Goal: Task Accomplishment & Management: Use online tool/utility

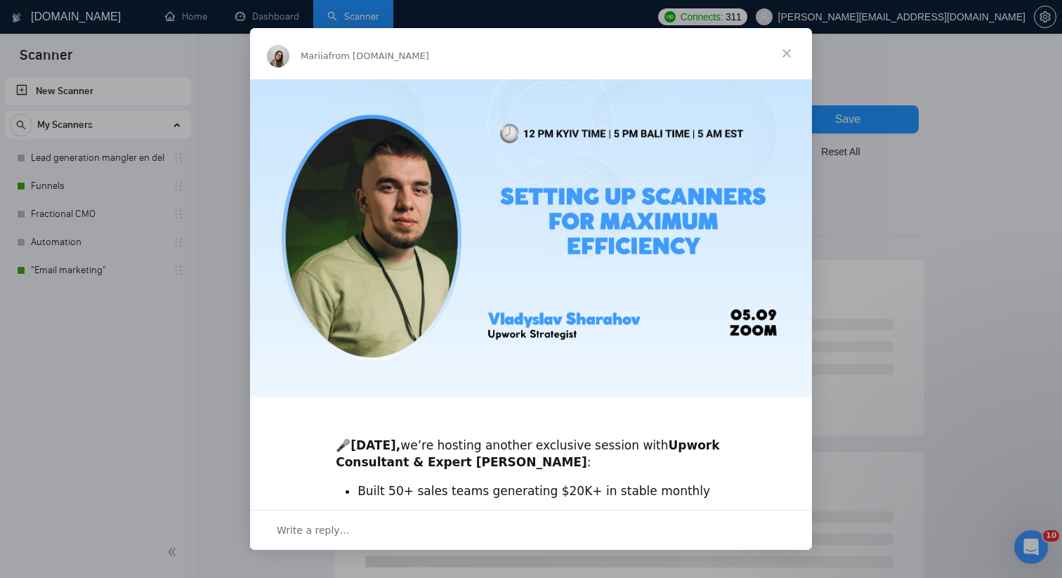
click at [785, 51] on span "Close" at bounding box center [786, 53] width 51 height 51
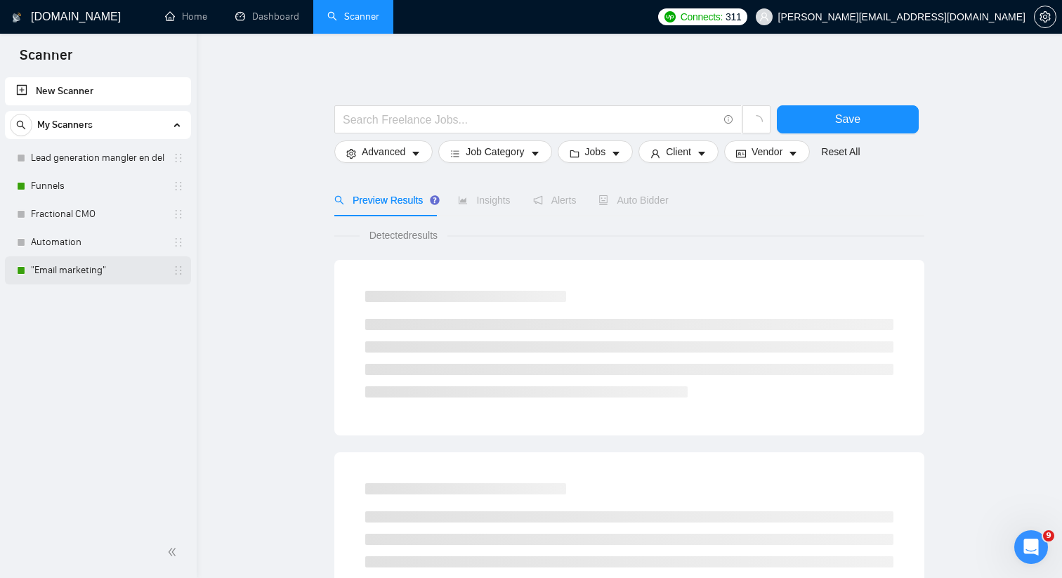
click at [103, 278] on link ""Email marketing"" at bounding box center [97, 270] width 133 height 28
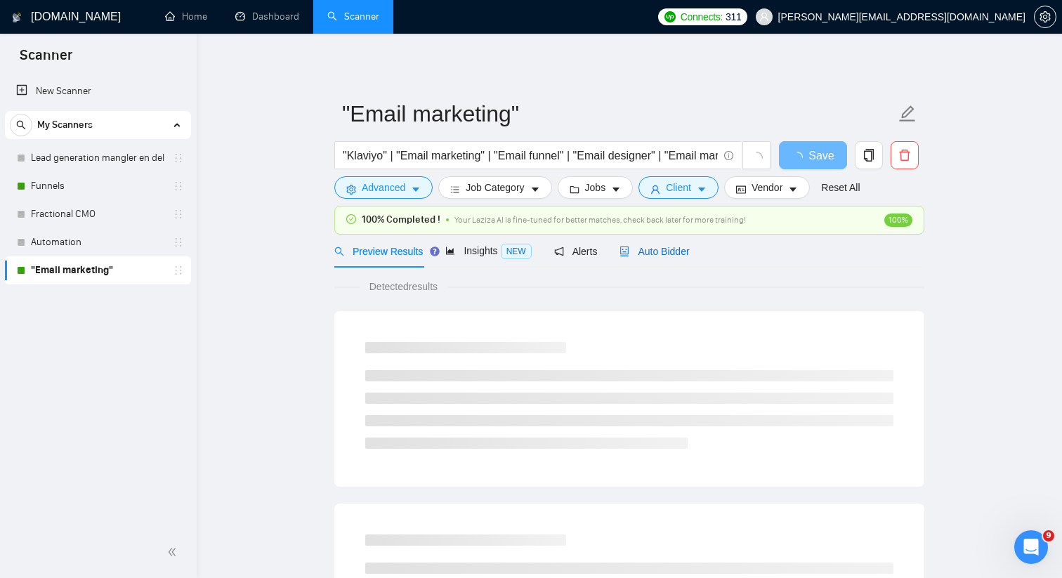
click at [633, 253] on span "Auto Bidder" at bounding box center [654, 251] width 70 height 11
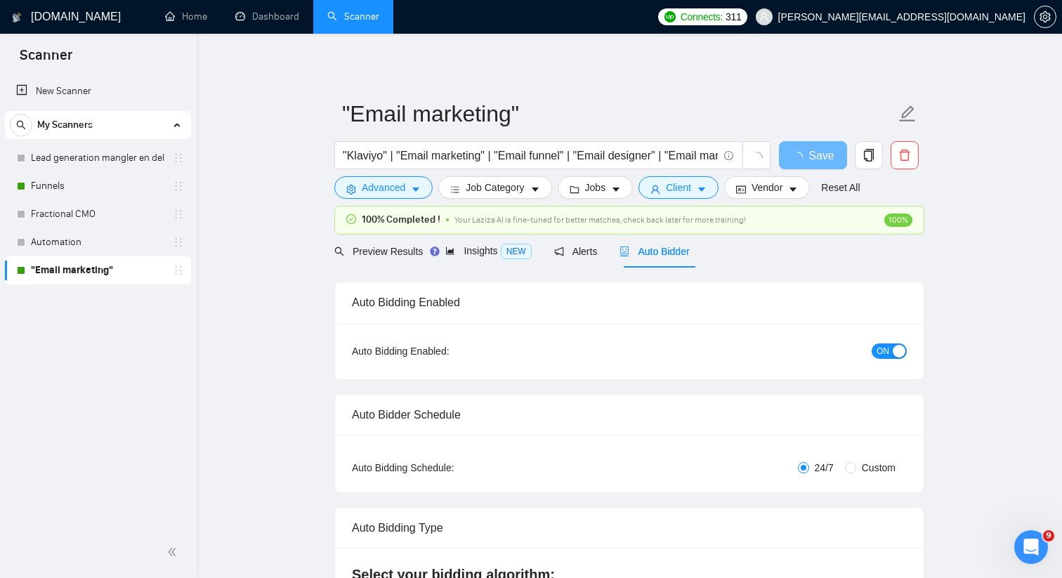
radio input "false"
radio input "true"
checkbox input "true"
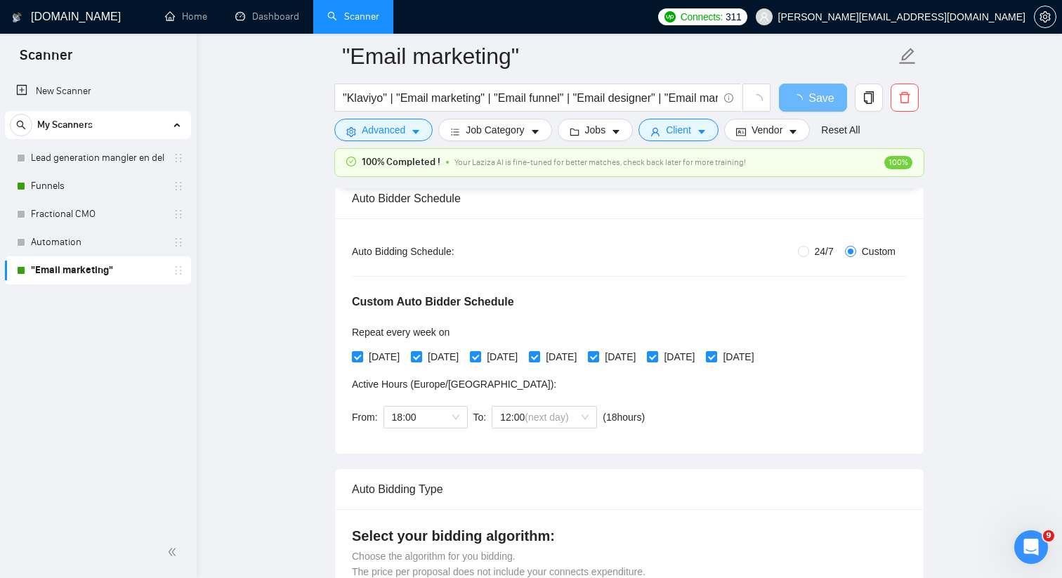
scroll to position [230, 0]
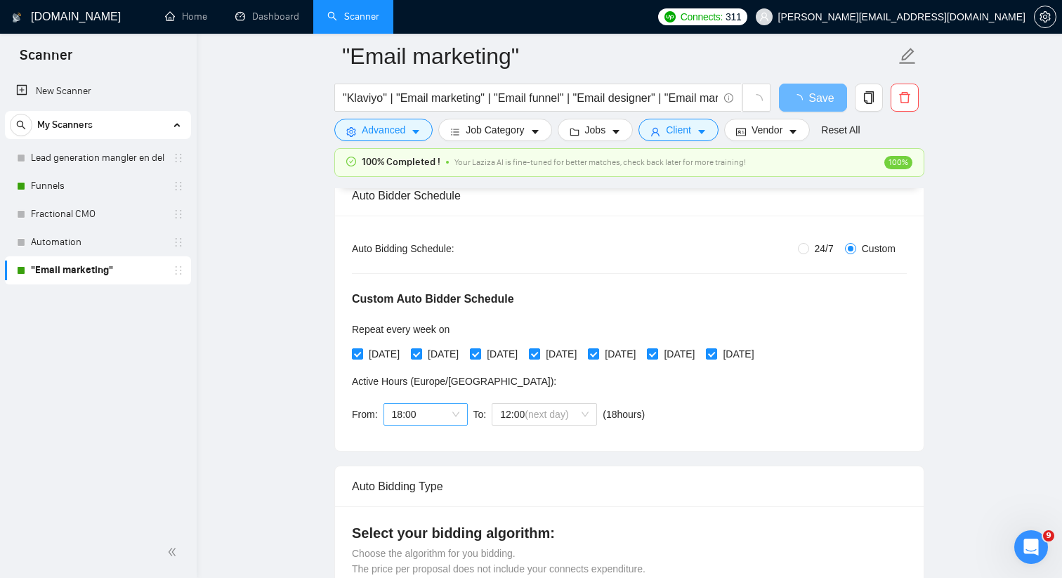
click at [457, 420] on span "18:00" at bounding box center [425, 414] width 67 height 21
click at [426, 495] on div "17:00" at bounding box center [425, 499] width 67 height 15
click at [538, 406] on span "12:00 (next day)" at bounding box center [544, 414] width 88 height 21
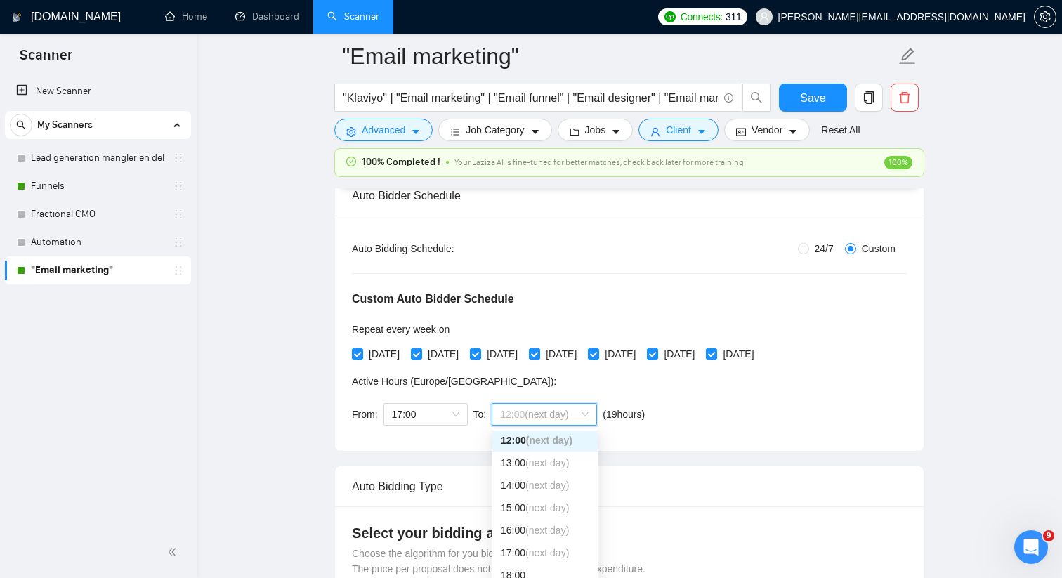
scroll to position [273, 0]
click at [522, 491] on div "14:00 (next day)" at bounding box center [544, 483] width 105 height 22
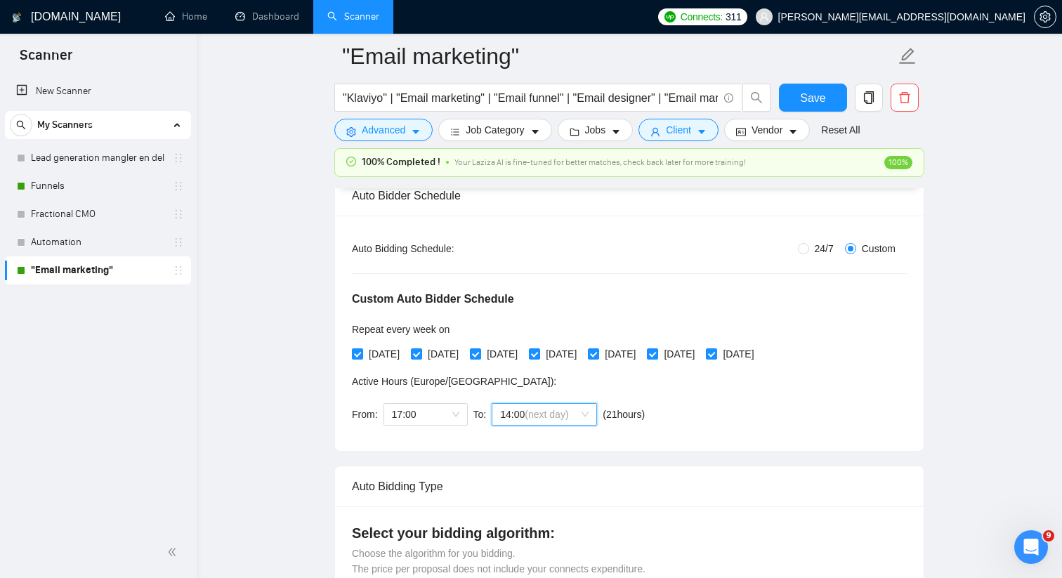
click at [692, 412] on div "Custom Auto Bidder Schedule Repeat every week on Monday Tuesday Wednesday Thurs…" at bounding box center [629, 345] width 555 height 178
click at [827, 103] on button "Save" at bounding box center [813, 98] width 68 height 28
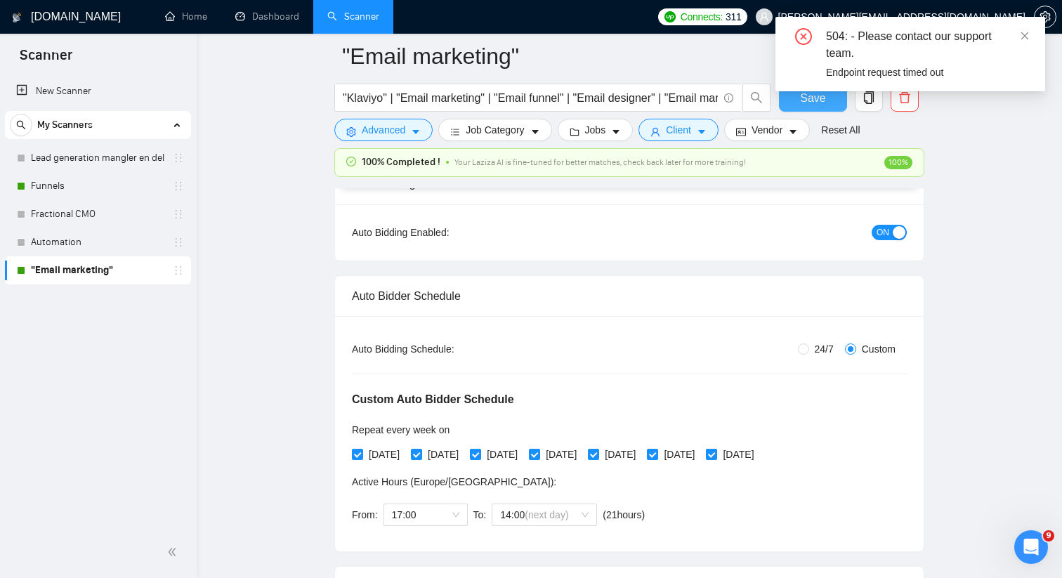
scroll to position [127, 0]
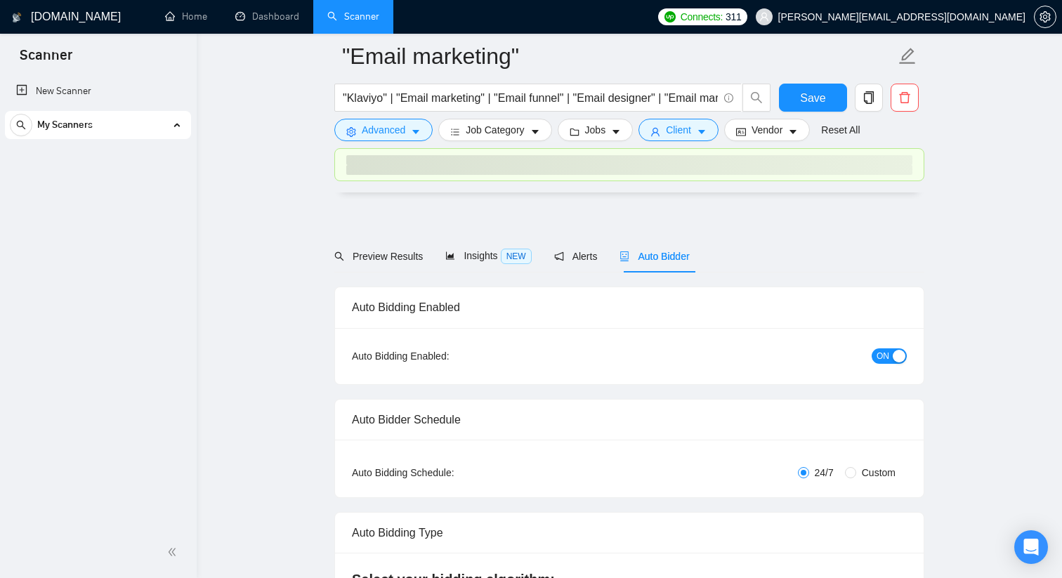
radio input "false"
radio input "true"
checkbox input "true"
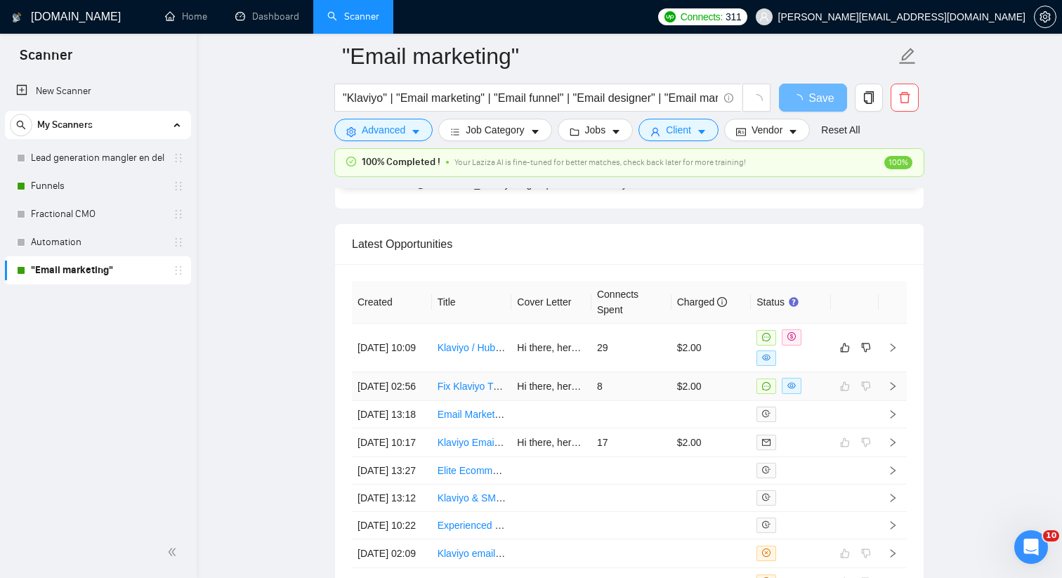
scroll to position [3637, 0]
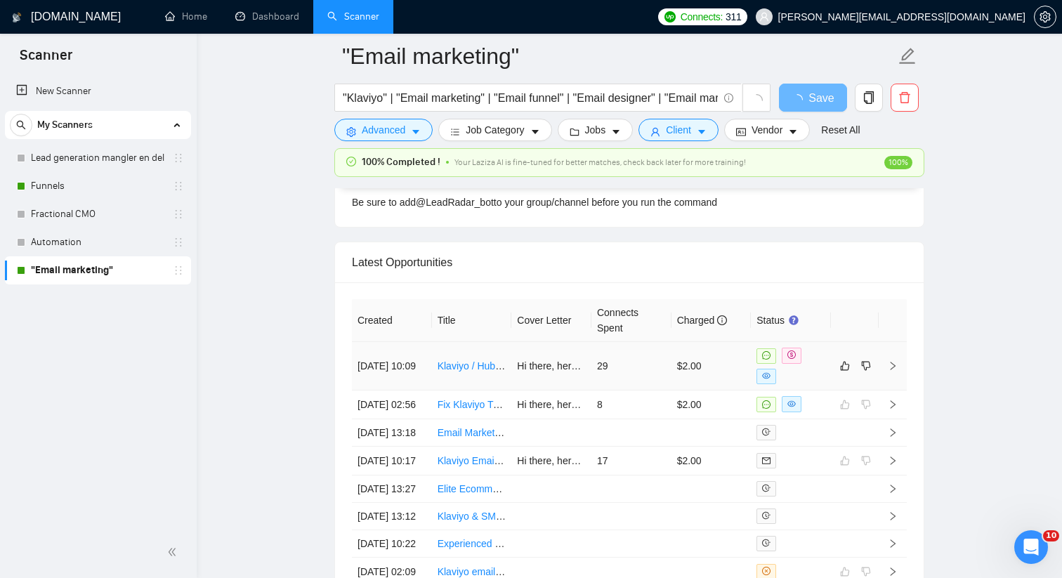
click at [652, 367] on td "29" at bounding box center [631, 366] width 80 height 48
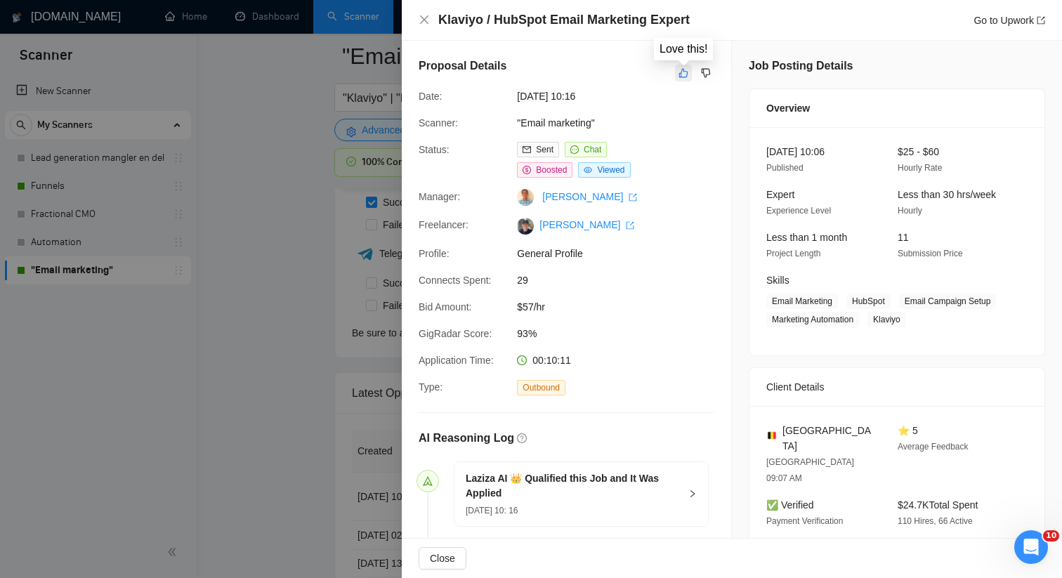
click at [680, 72] on icon "like" at bounding box center [683, 72] width 10 height 11
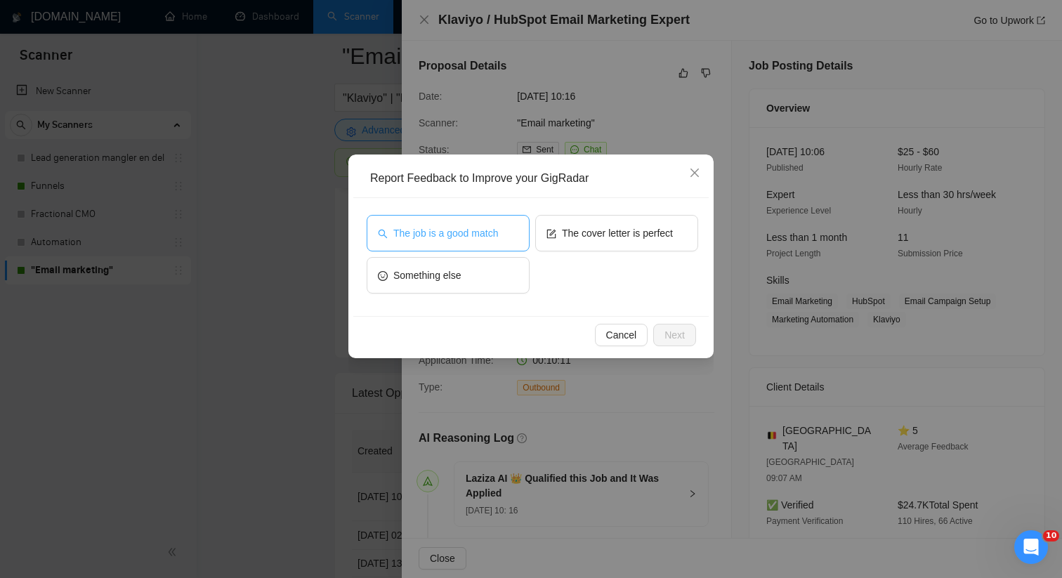
click at [461, 238] on span "The job is a good match" at bounding box center [445, 232] width 105 height 15
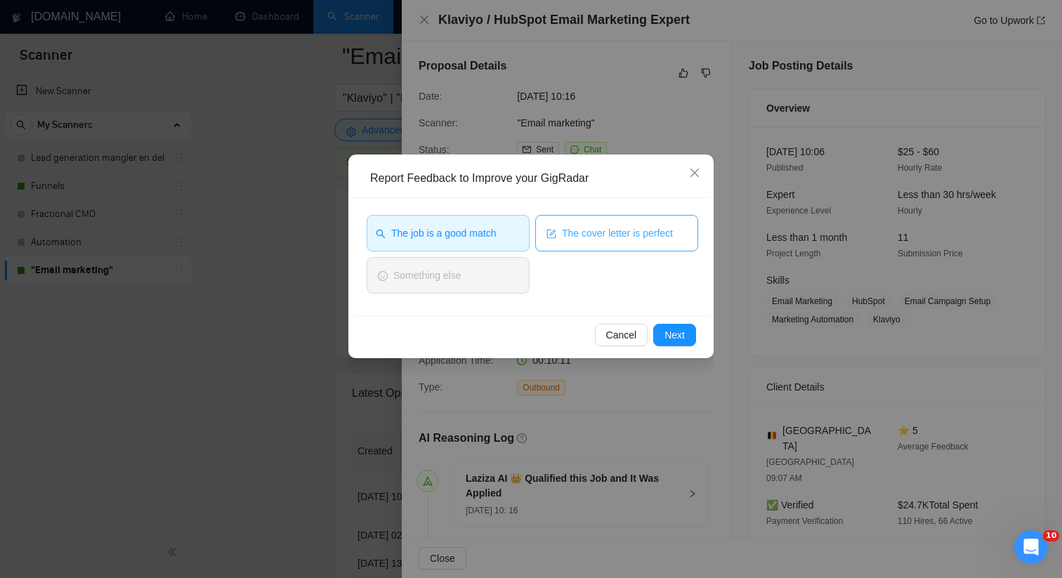
click at [602, 245] on button "The cover letter is perfect" at bounding box center [616, 233] width 163 height 37
click at [673, 337] on span "Next" at bounding box center [674, 334] width 20 height 15
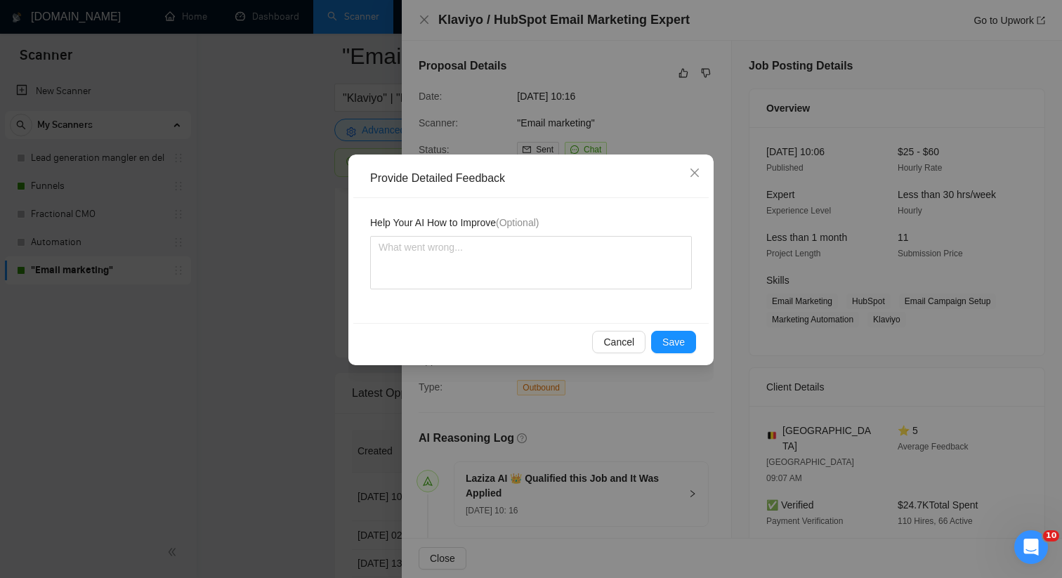
click at [437, 292] on div "Help Your AI How to Improve (Optional)" at bounding box center [530, 260] width 355 height 125
click at [430, 278] on textarea at bounding box center [531, 262] width 322 height 53
type textarea "T"
type textarea "Th"
type textarea "Thi"
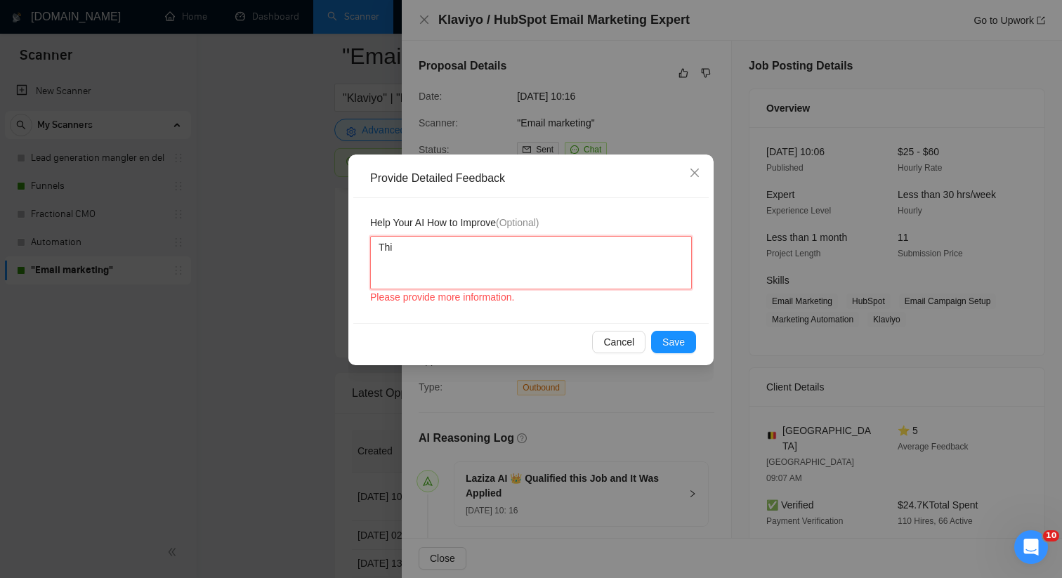
type textarea "This"
type textarea "This j"
type textarea "This jo"
type textarea "This job"
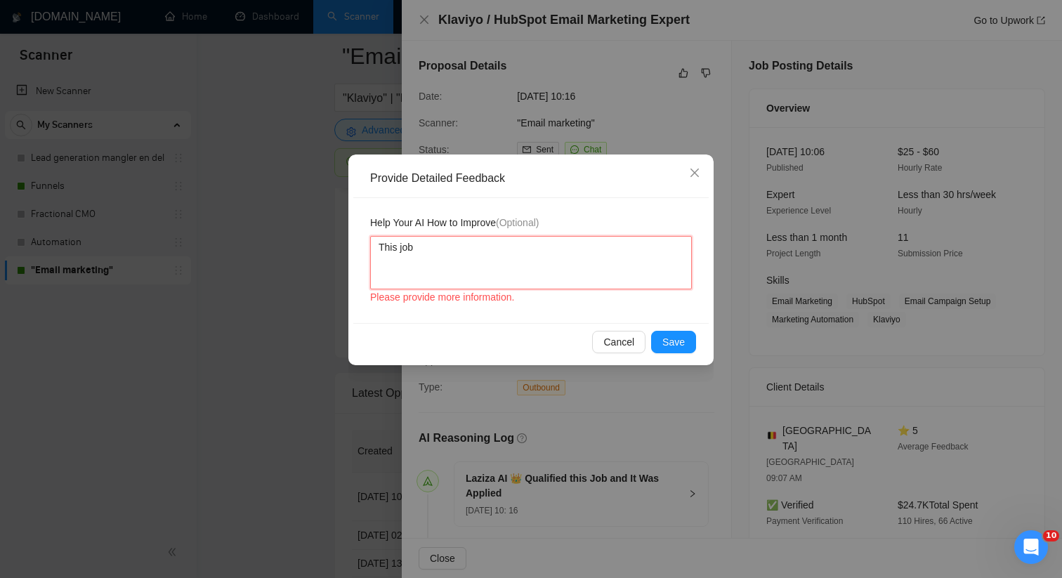
type textarea "This job"
type textarea "This job w"
type textarea "This job wa"
type textarea "This job was"
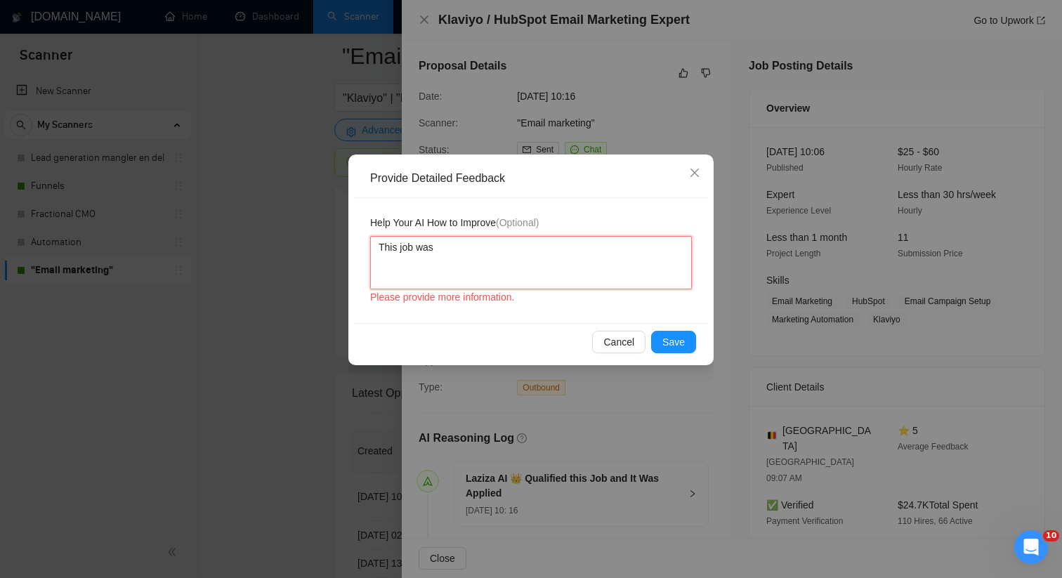
type textarea "This job was p"
type textarea "This job was pe"
type textarea "This job was per"
type textarea "This job was perf"
type textarea "This job was perfe"
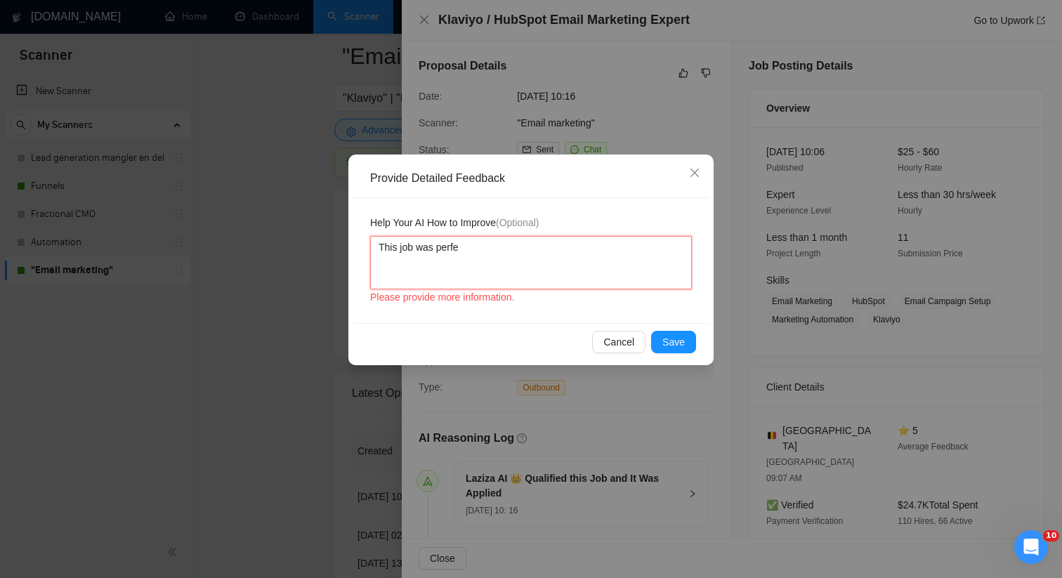
type textarea "This job was perfec"
type textarea "This job was perfect"
type textarea "This job was perfectl"
type textarea "This job was perfectly"
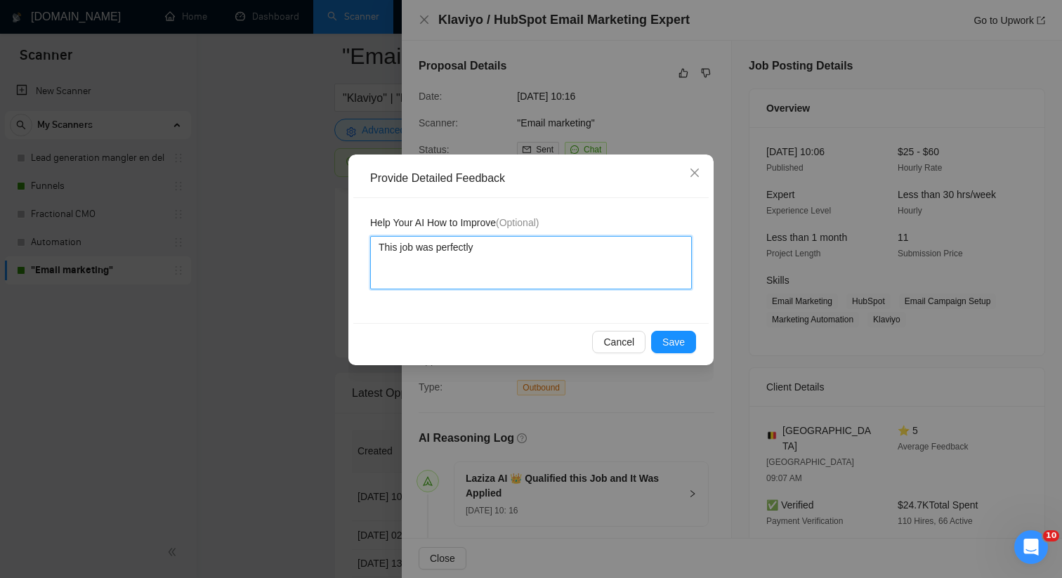
type textarea "This job was perfectly"
type textarea "This job was perfectly e"
type textarea "This job was perfectly ex"
type textarea "This job was perfectly exe"
type textarea "This job was perfectly exec"
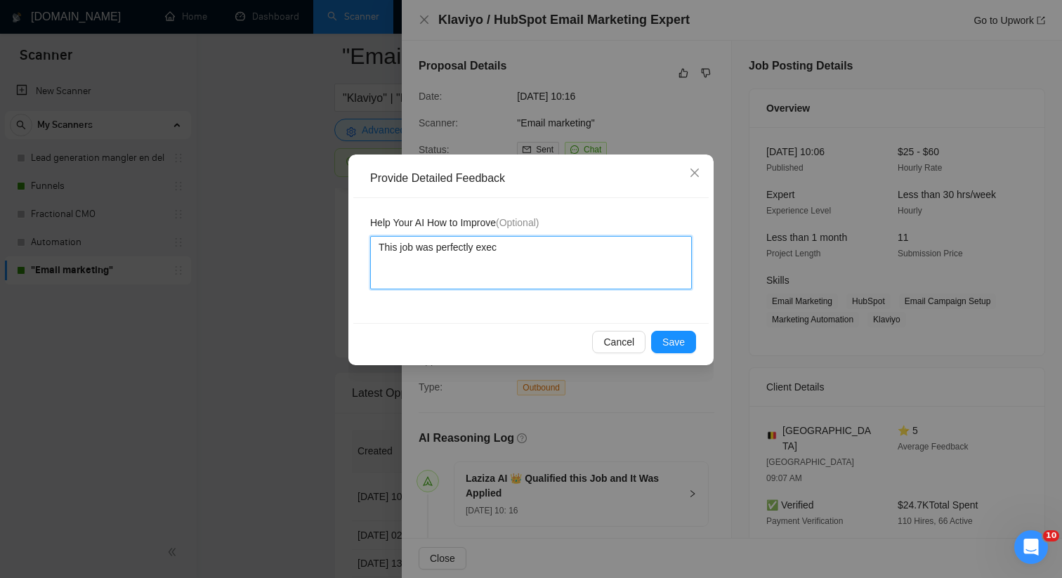
type textarea "This job was perfectly execu"
type textarea "This job was perfectly execut"
type textarea "This job was perfectly execute"
type textarea "This job was perfectly executed"
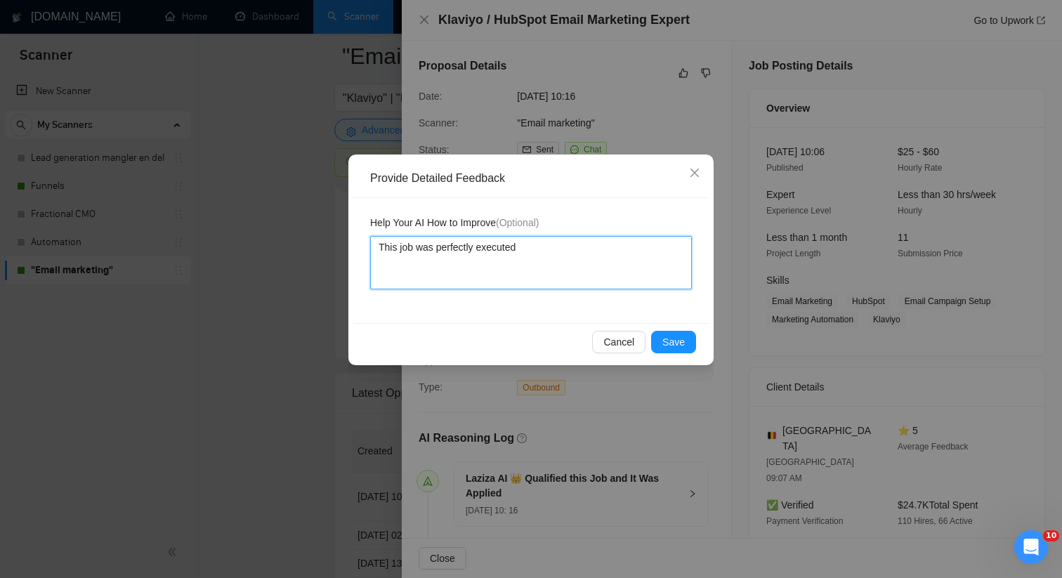
type textarea "This job was perfectly executed b"
type textarea "This job was perfectly executed by"
type textarea "This job was perfectly executed by th"
type textarea "This job was perfectly executed by the"
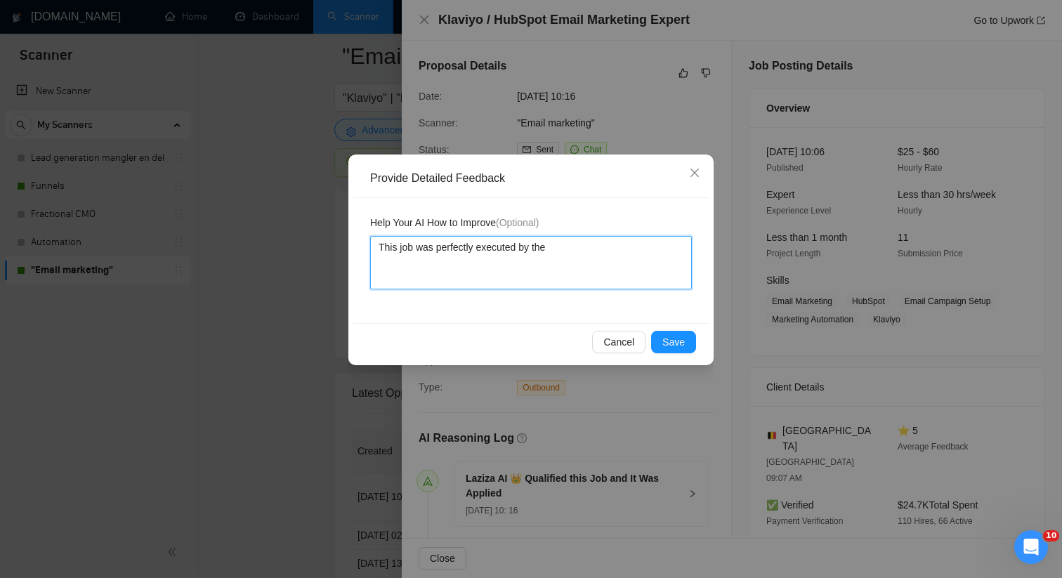
type textarea "This job was perfectly executed by the"
type textarea "This job was perfectly executed by the A"
type textarea "This job was perfectly executed by the AI"
type textarea "This job was perfectly executed by the AI a"
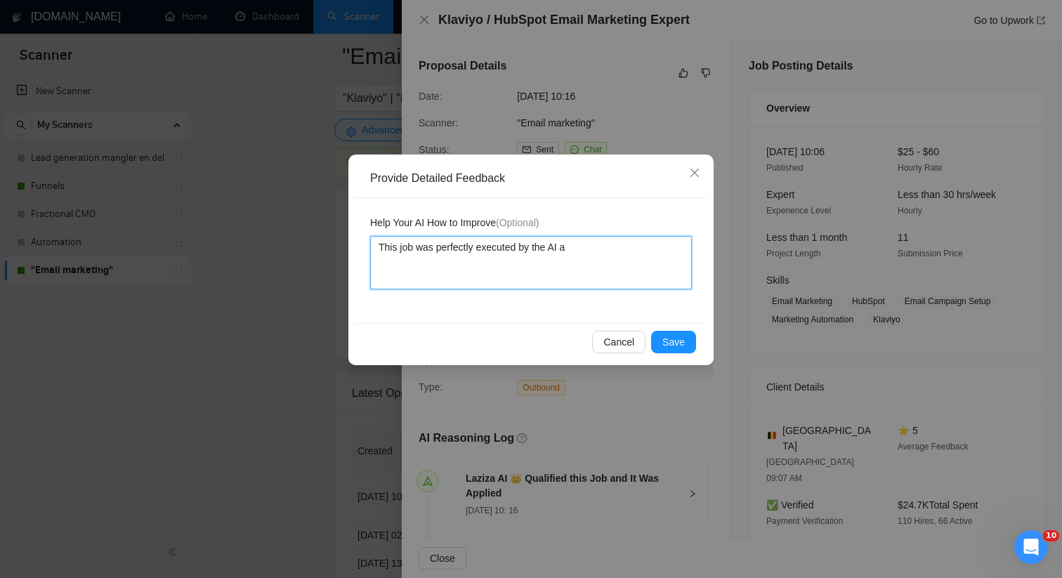
type textarea "This job was perfectly executed by the AI"
type textarea "This job was perfectly executed by the AI s"
type textarea "This job was perfectly executed by the AI sc"
type textarea "This job was perfectly executed by the AI sca"
type textarea "This job was perfectly executed by the AI scan"
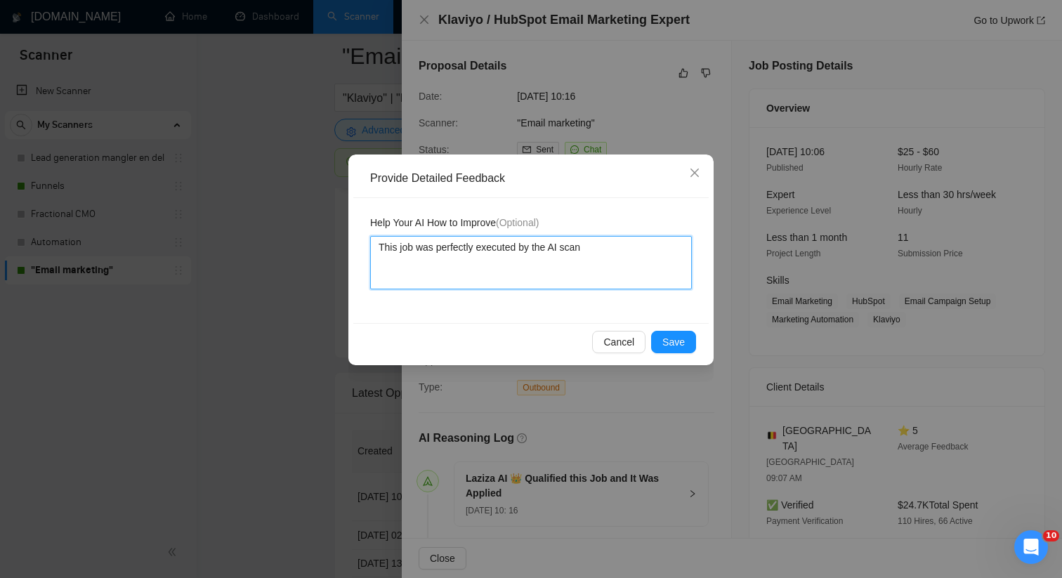
type textarea "This job was perfectly executed by the AI scann"
type textarea "This job was perfectly executed by the AI scanne"
type textarea "This job was perfectly executed by the AI scanner"
type textarea "This job was perfectly executed by the AI scanner."
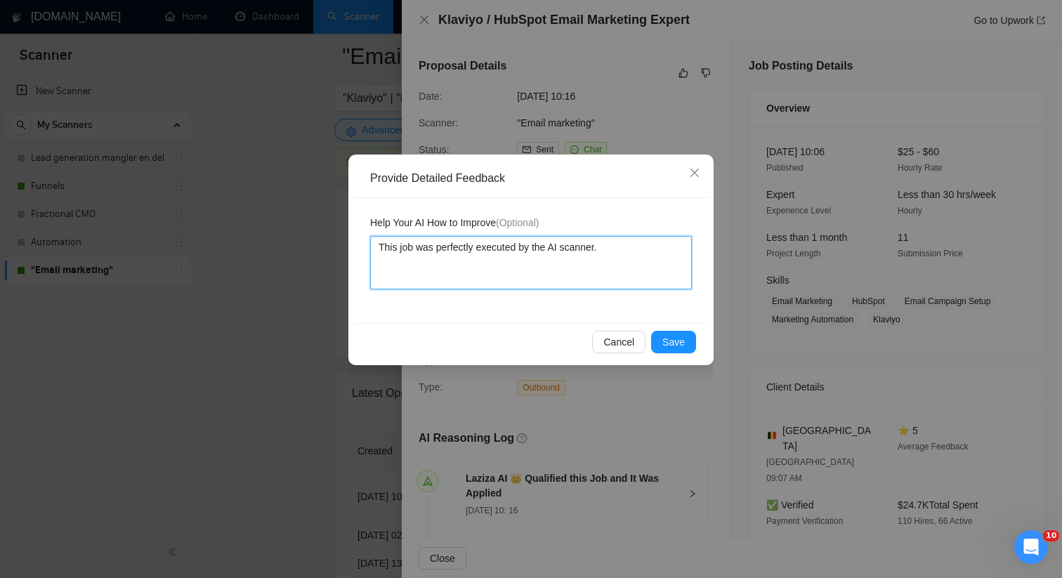
type textarea "This job was perfectly executed by the AI scanner. T"
type textarea "This job was perfectly executed by the AI scanner. Th"
type textarea "This job was perfectly executed by the AI scanner. Thi"
type textarea "This job was perfectly executed by the AI scanner. This"
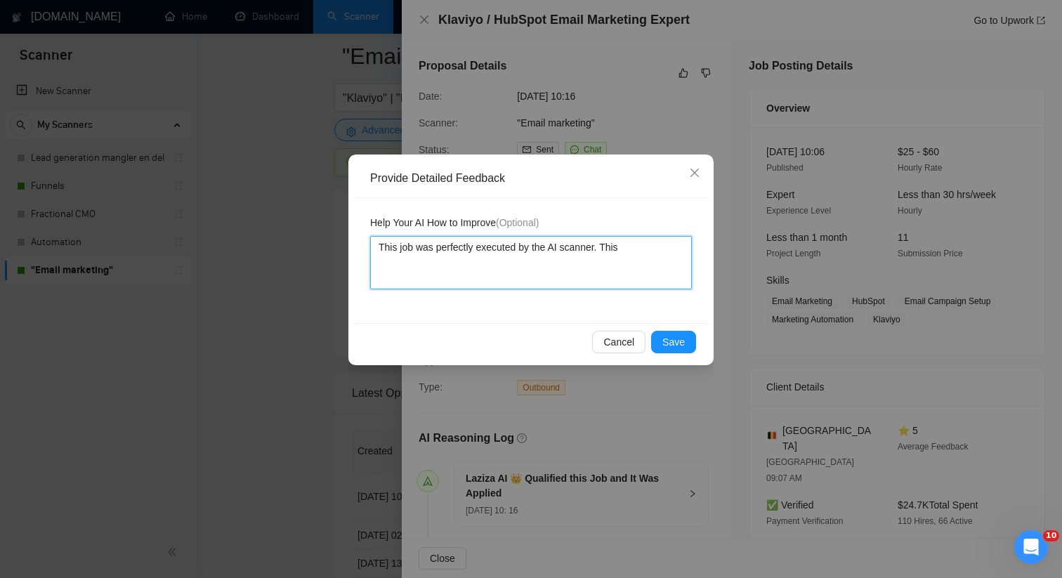
type textarea "This job was perfectly executed by the AI scanner. This i"
type textarea "This job was perfectly executed by the AI scanner. This is"
type textarea "This job was perfectly executed by the AI scanner. This is t"
type textarea "This job was perfectly executed by the AI scanner. This is th"
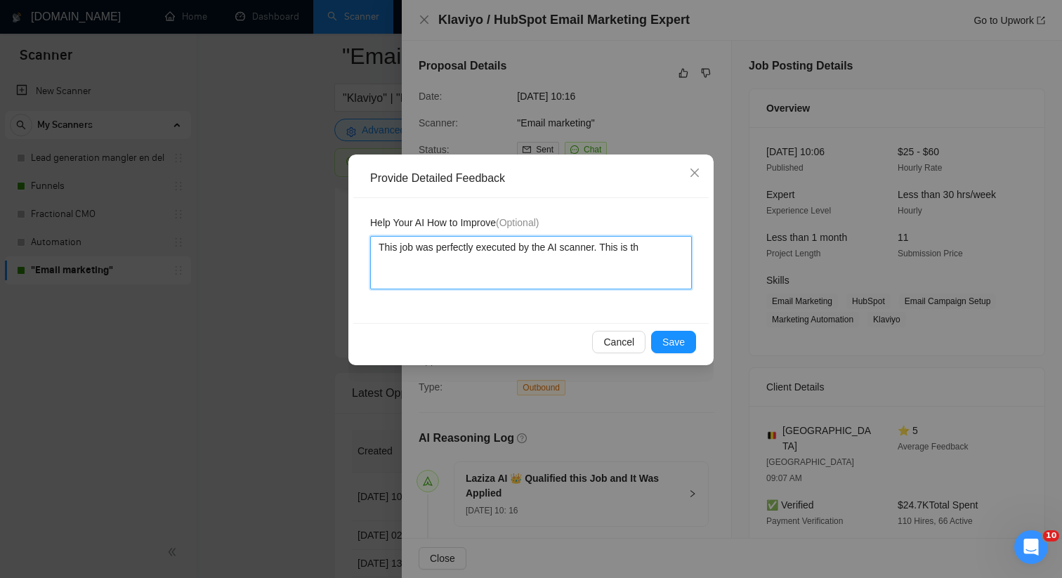
type textarea "This job was perfectly executed by the AI scanner. This is the"
type textarea "This job was perfectly executed by the AI scanner. This is the t"
type textarea "This job was perfectly executed by the AI scanner. This is the ty"
type textarea "This job was perfectly executed by the AI scanner. This is the typ"
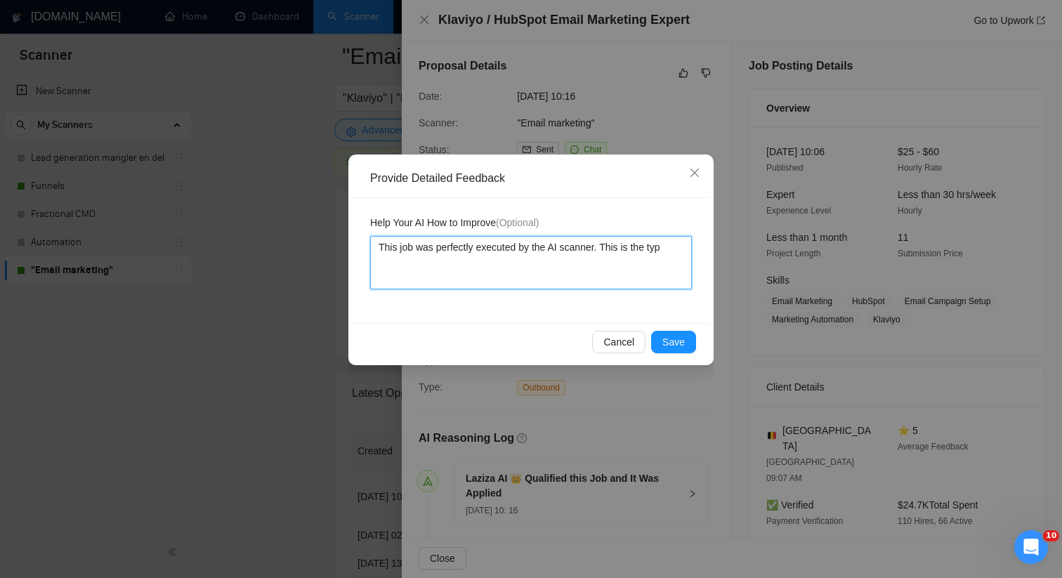
type textarea "This job was perfectly executed by the AI scanner. This is the type"
type textarea "This job was perfectly executed by the AI scanner. This is the type of"
type textarea "This job was perfectly executed by the AI scanner. This is the type of c"
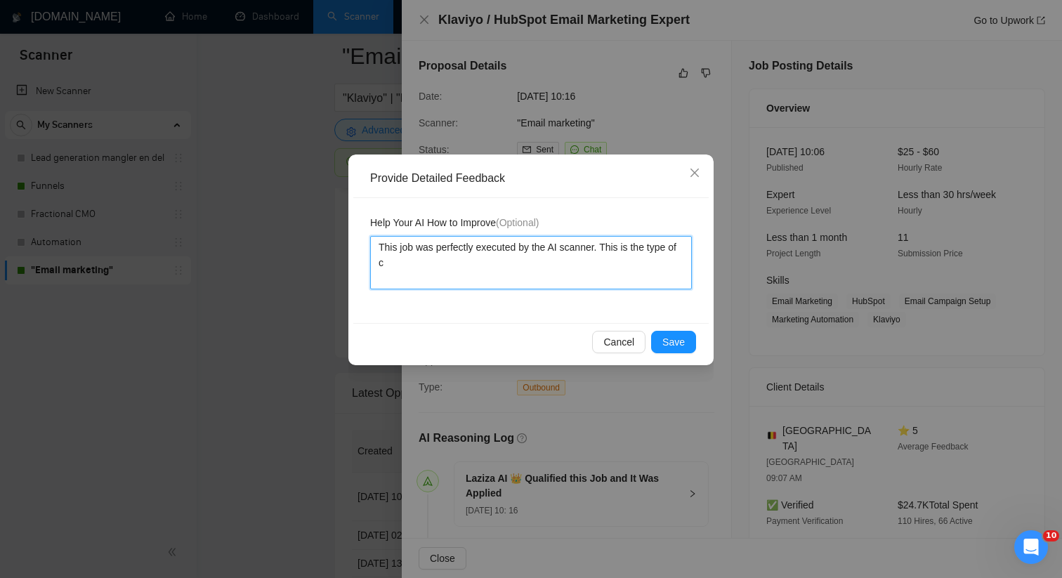
type textarea "This job was perfectly executed by the AI scanner. This is the type of cl"
type textarea "This job was perfectly executed by the AI scanner. This is the type of clie"
type textarea "This job was perfectly executed by the AI scanner. This is the type of clien"
type textarea "This job was perfectly executed by the AI scanner. This is the type of client"
type textarea "This job was perfectly executed by the AI scanner. This is the type of clients"
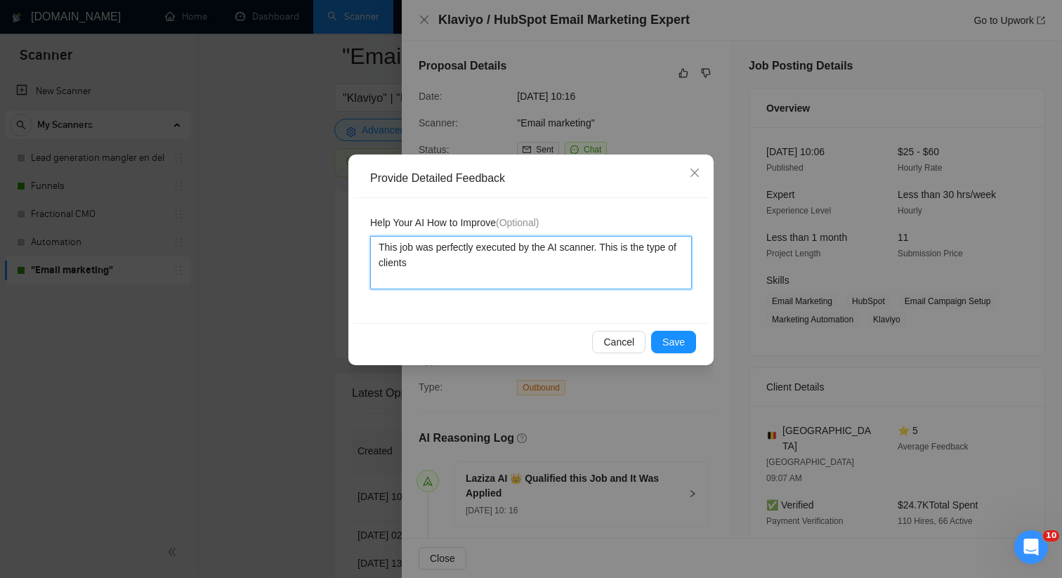
type textarea "This job was perfectly executed by the AI scanner. This is the type of clients"
type textarea "This job was perfectly executed by the AI scanner. This is the type of clients a"
type textarea "This job was perfectly executed by the AI scanner. This is the type of clients …"
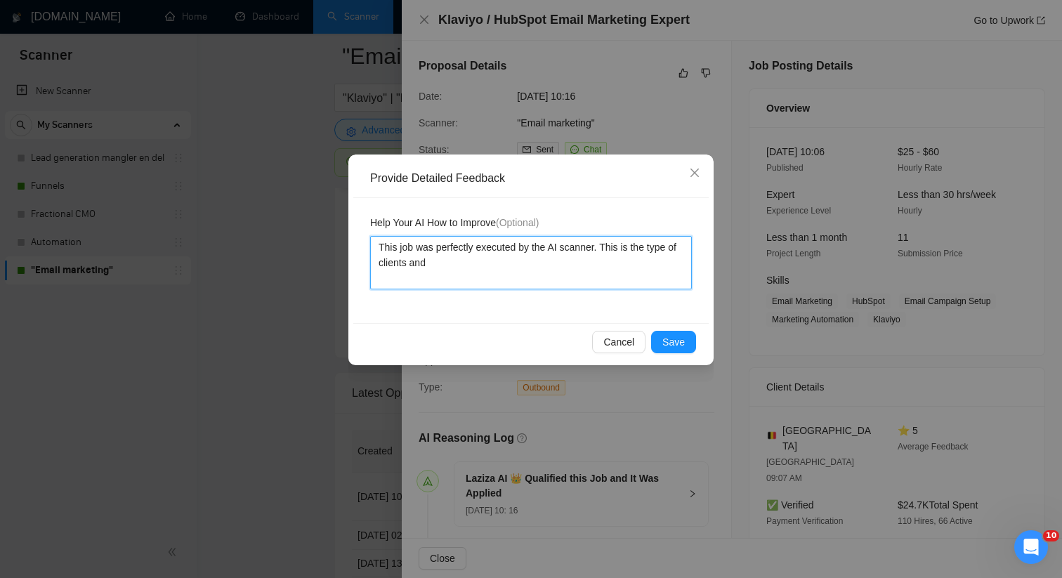
type textarea "This job was perfectly executed by the AI scanner. This is the type of clients …"
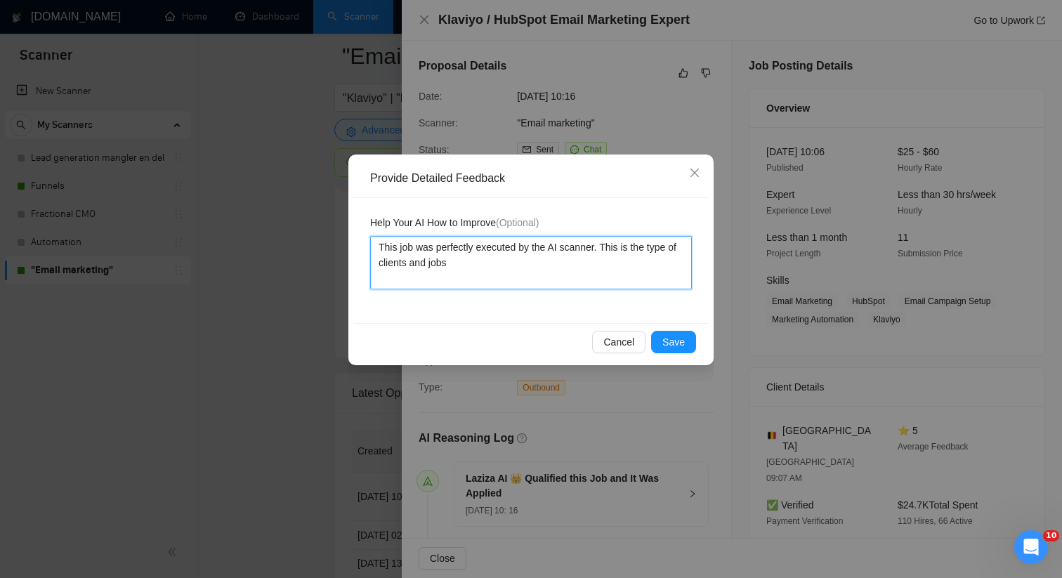
type textarea "This job was perfectly executed by the AI scanner. This is the type of clients …"
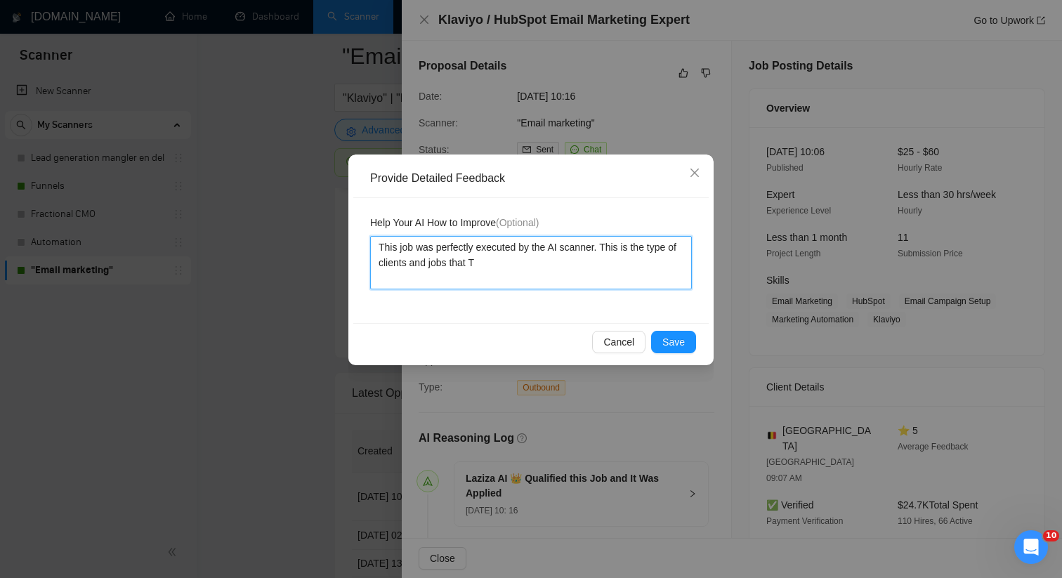
type textarea "This job was perfectly executed by the AI scanner. This is the type of clients …"
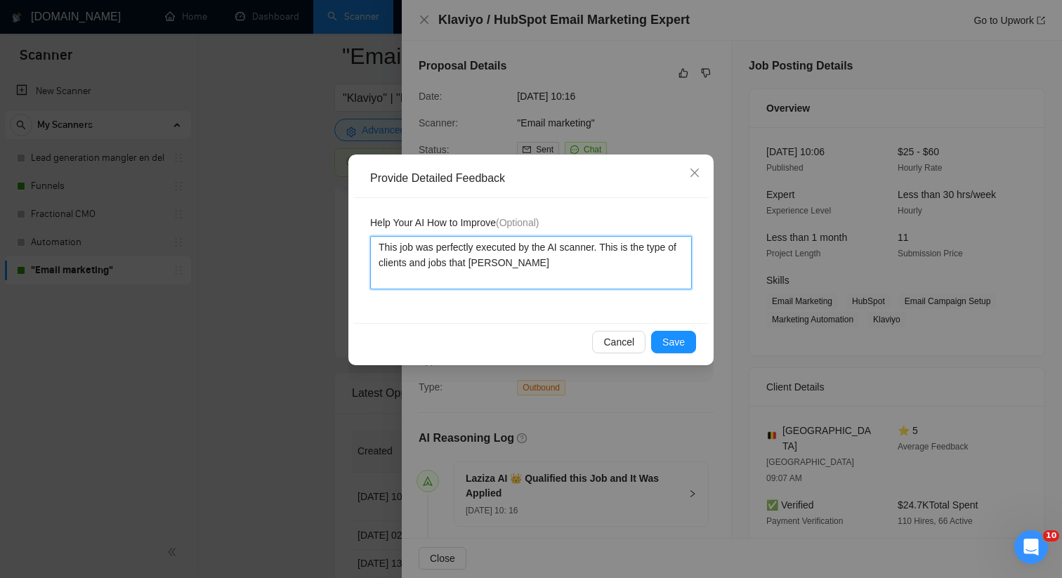
type textarea "This job was perfectly executed by the AI scanner. This is the type of clients …"
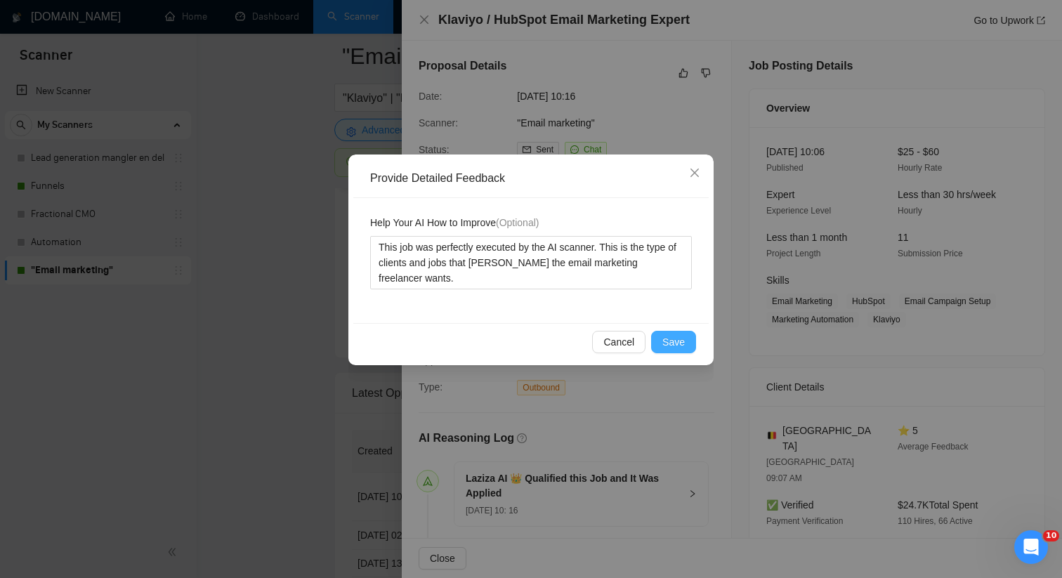
click at [672, 341] on span "Save" at bounding box center [673, 341] width 22 height 15
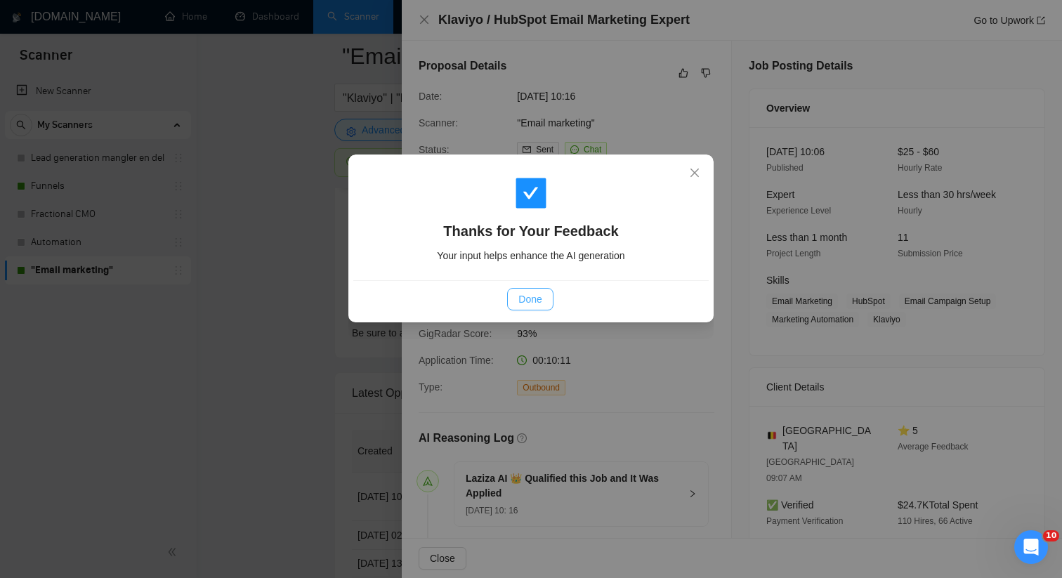
click at [525, 294] on span "Done" at bounding box center [529, 298] width 23 height 15
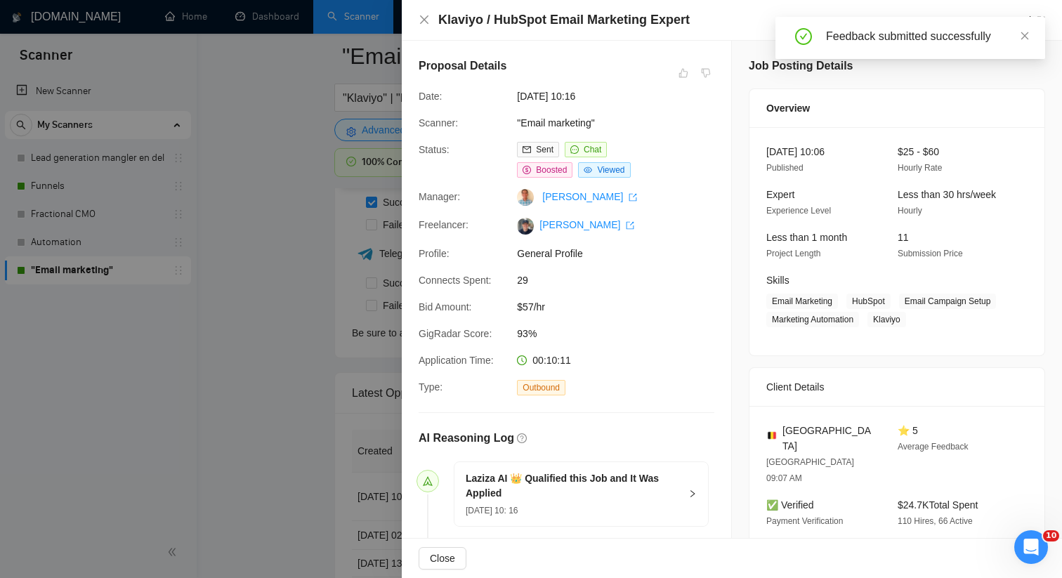
click at [182, 405] on div at bounding box center [531, 289] width 1062 height 578
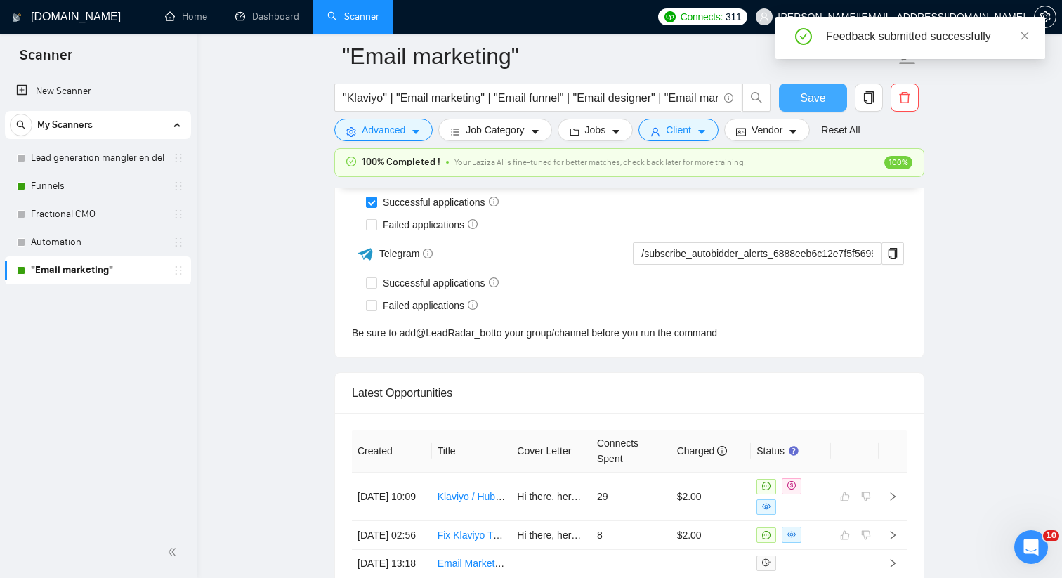
click at [809, 91] on span "Save" at bounding box center [812, 98] width 25 height 18
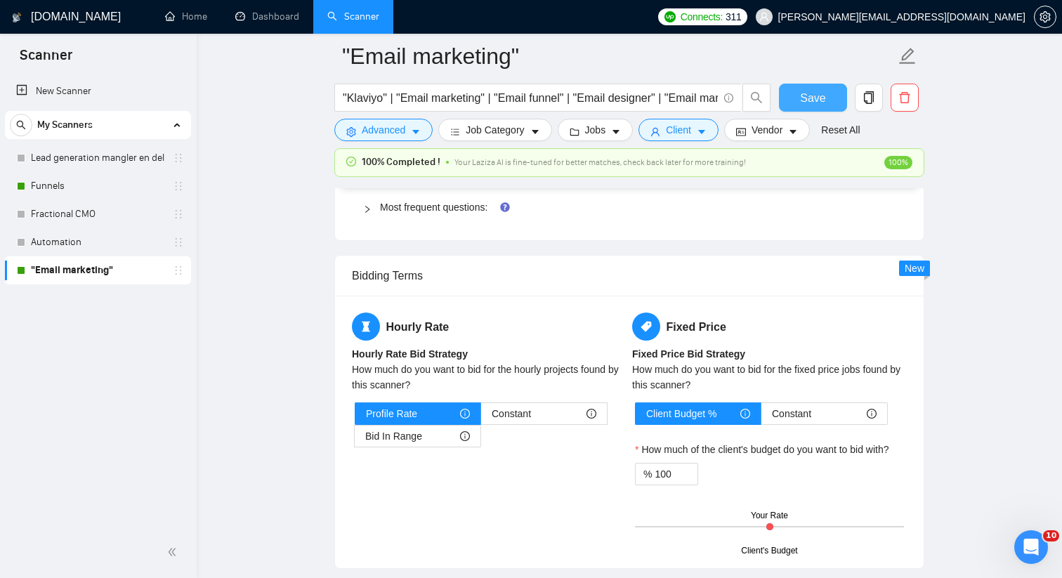
scroll to position [2226, 0]
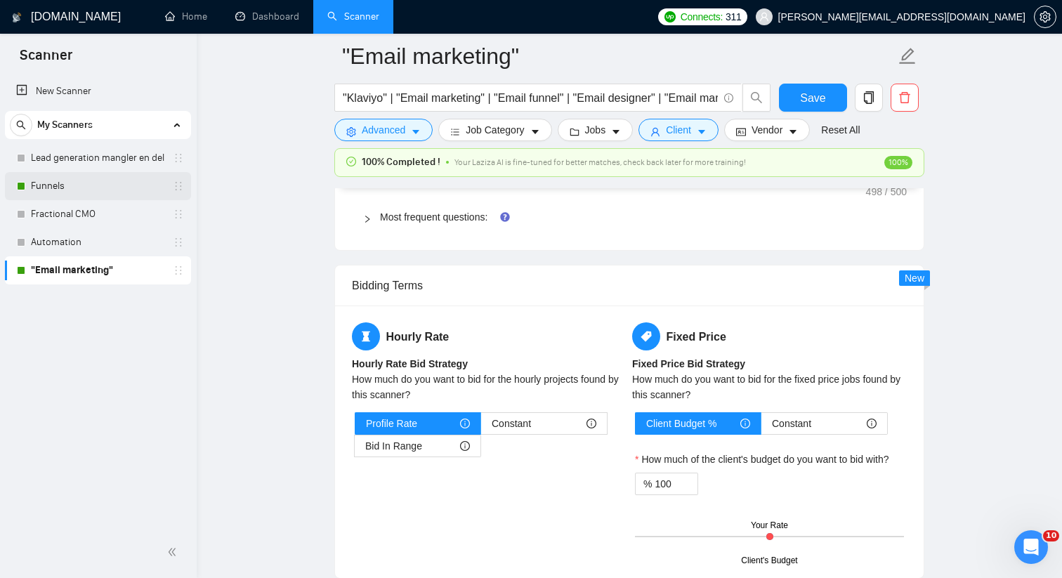
click at [94, 175] on link "Funnels" at bounding box center [97, 186] width 133 height 28
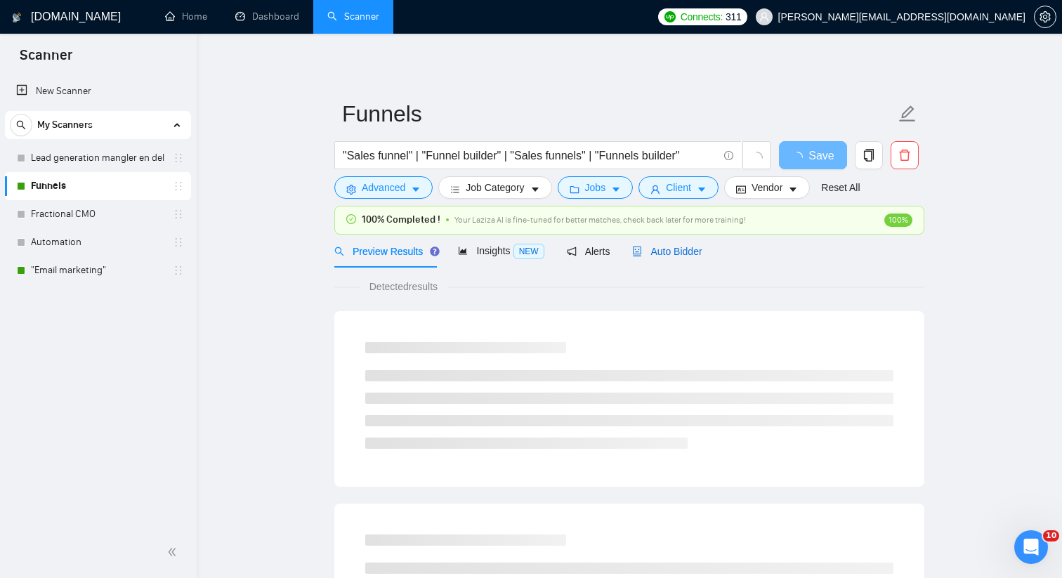
click at [673, 246] on span "Auto Bidder" at bounding box center [667, 251] width 70 height 11
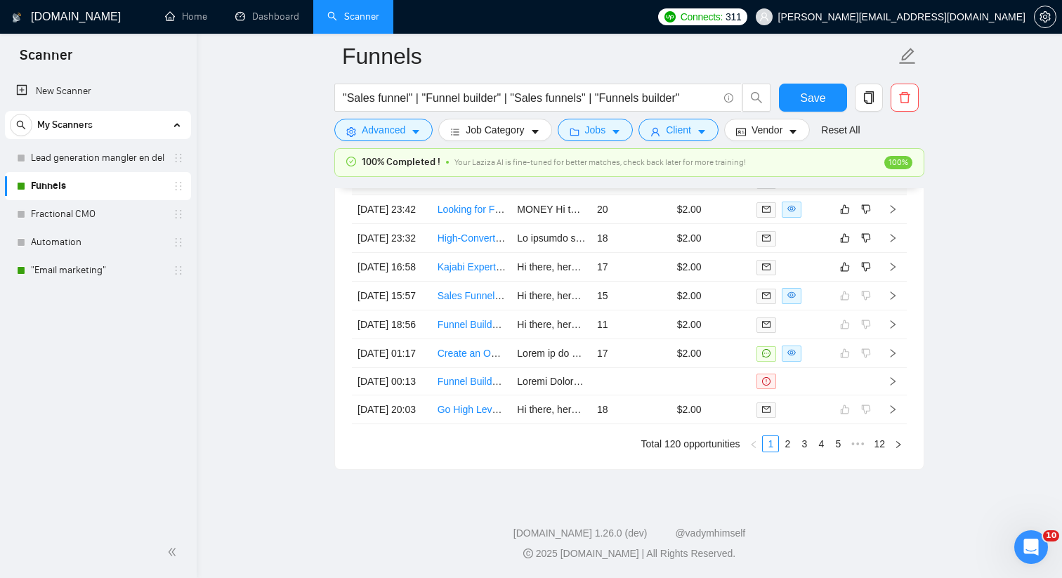
scroll to position [4027, 0]
